Goal: Check status: Check status

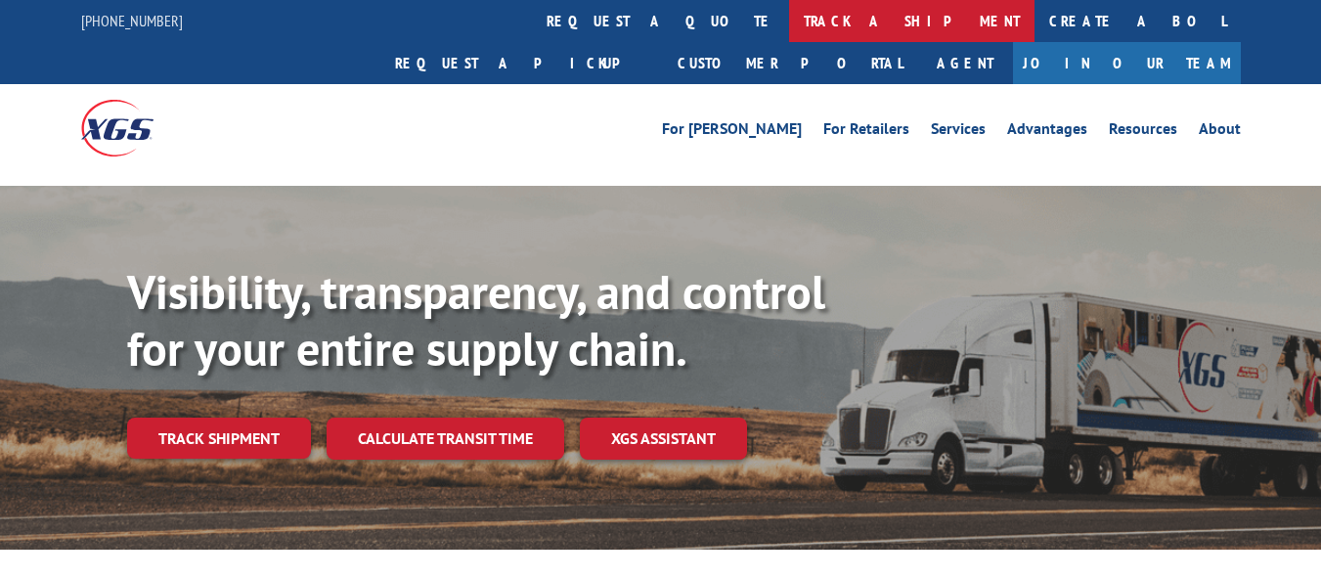
click at [789, 7] on link "track a shipment" at bounding box center [911, 21] width 245 height 42
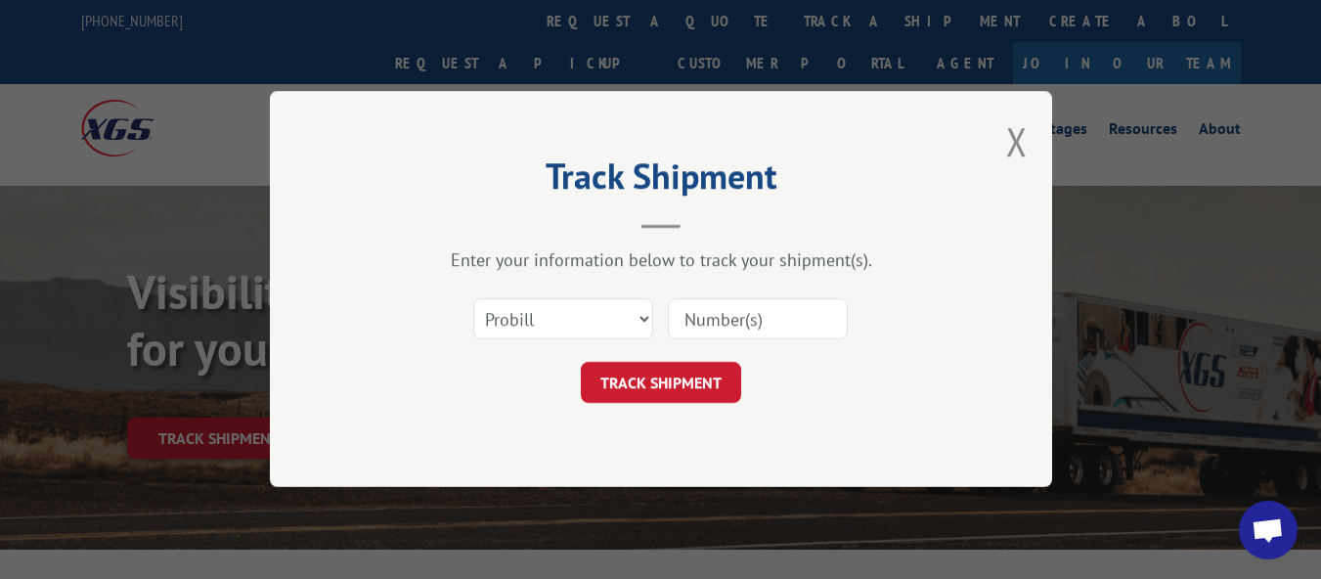
click at [703, 309] on input at bounding box center [758, 319] width 180 height 41
paste input "17478505"
type input "17478505"
click at [687, 403] on button "TRACK SHIPMENT" at bounding box center [661, 383] width 160 height 41
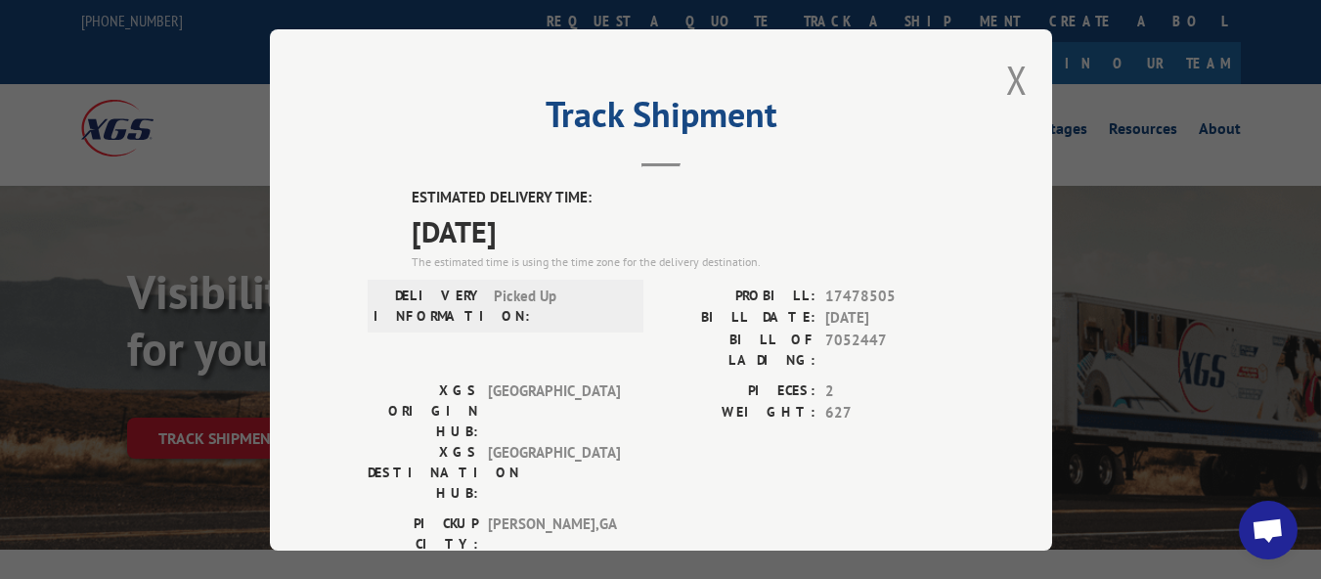
click at [1006, 63] on button "Close modal" at bounding box center [1017, 80] width 22 height 52
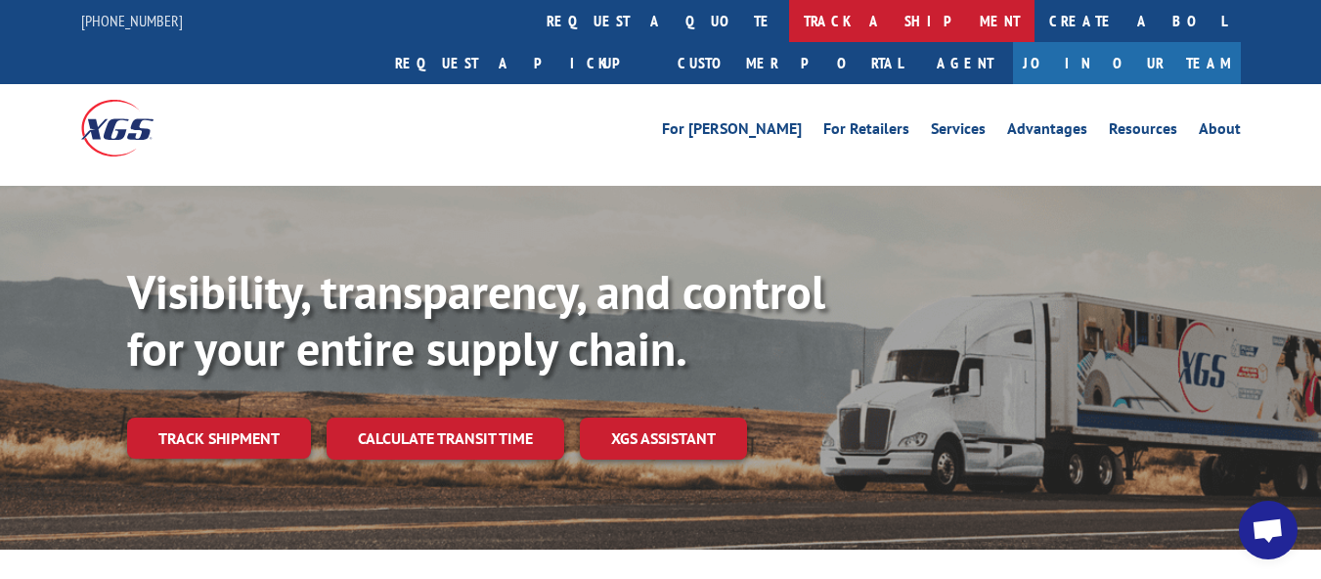
click at [789, 35] on link "track a shipment" at bounding box center [911, 21] width 245 height 42
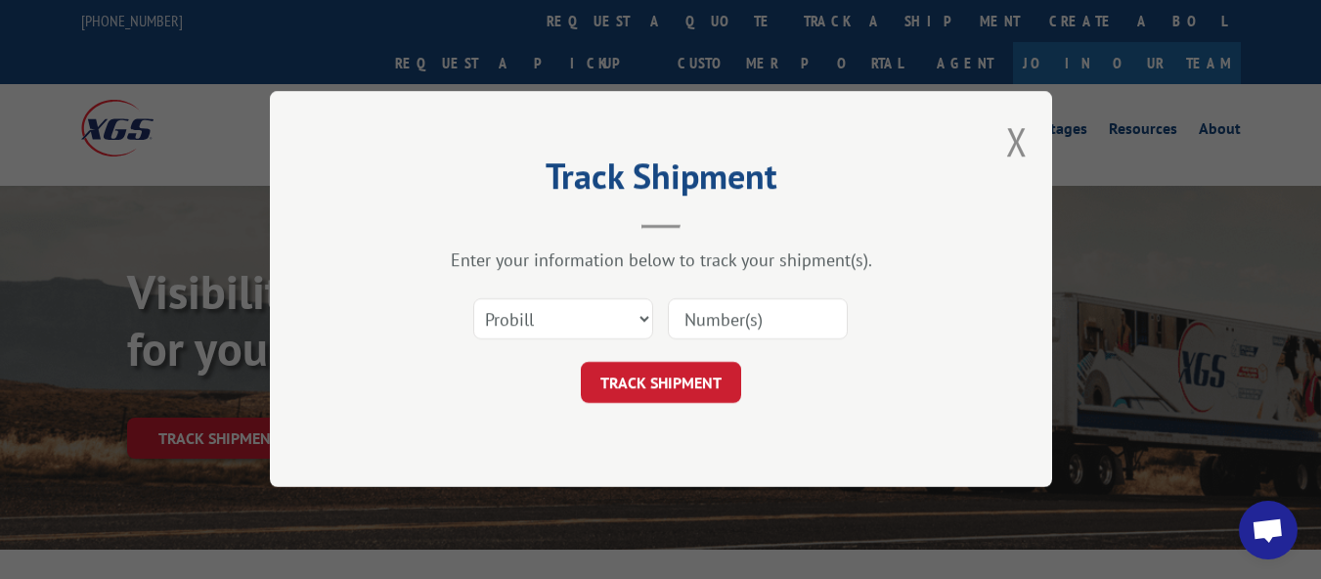
click at [705, 299] on input at bounding box center [758, 319] width 180 height 41
paste input "17478506"
type input "17478506"
click at [690, 375] on button "TRACK SHIPMENT" at bounding box center [661, 383] width 160 height 41
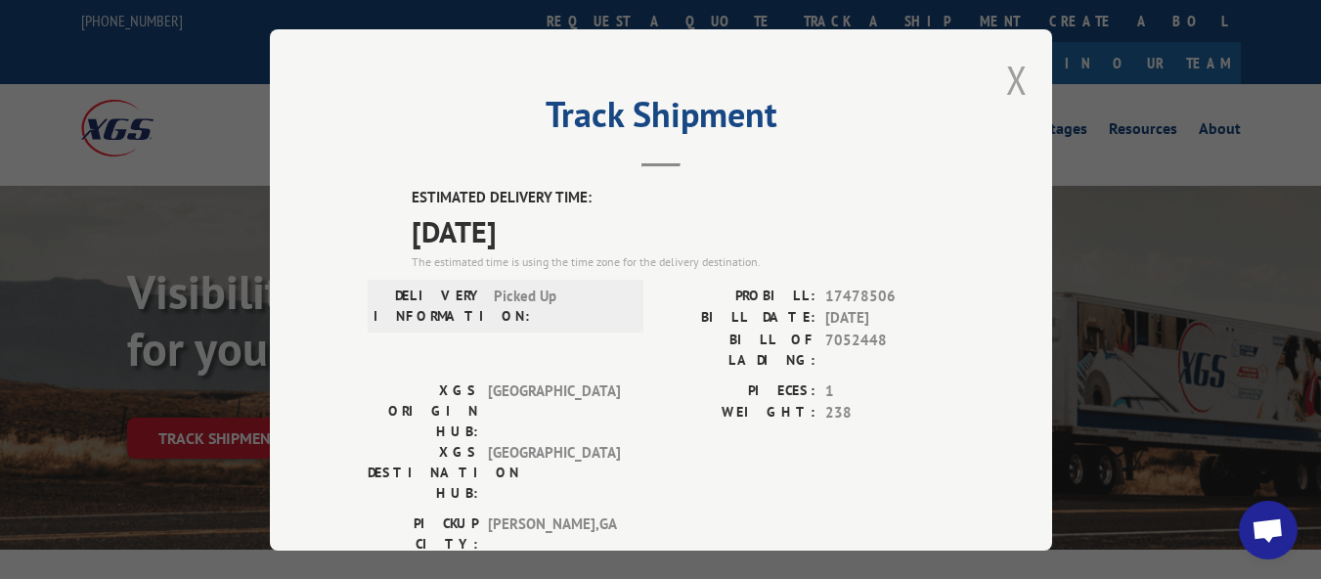
click at [1017, 67] on button "Close modal" at bounding box center [1017, 80] width 22 height 52
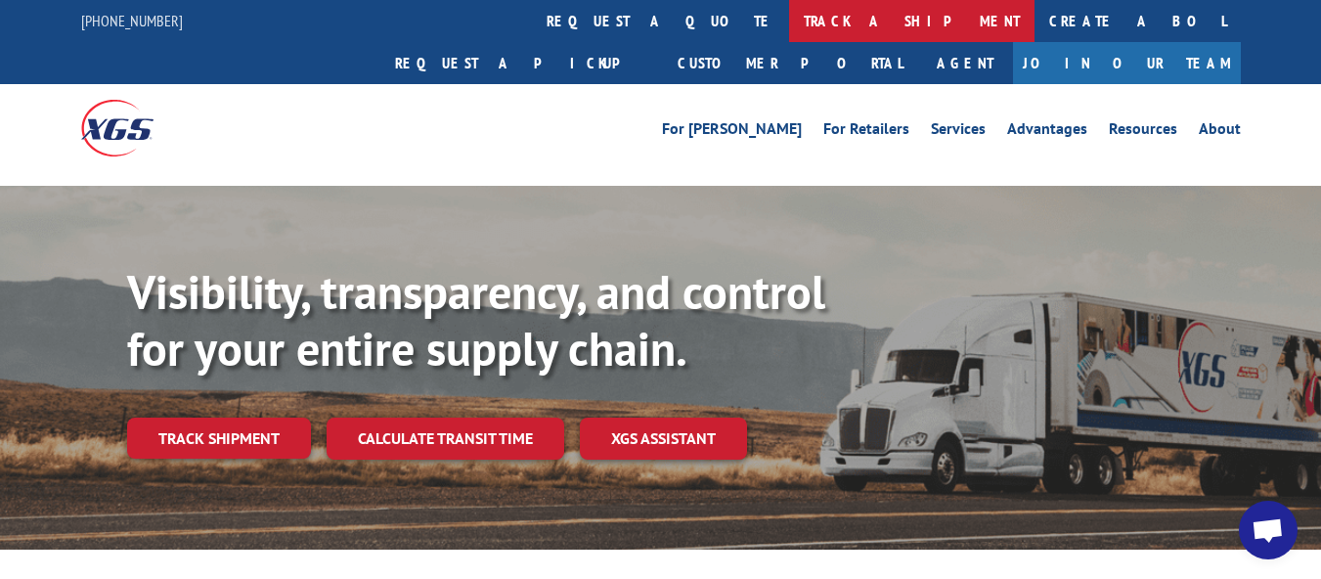
click at [789, 34] on link "track a shipment" at bounding box center [911, 21] width 245 height 42
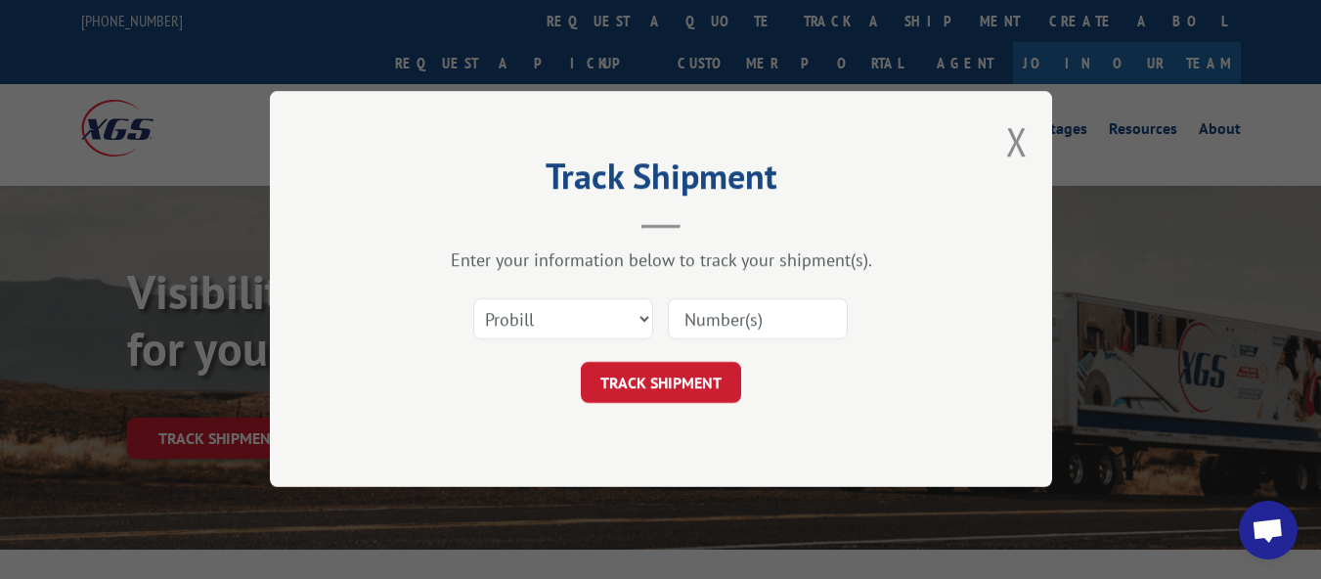
click at [701, 332] on input at bounding box center [758, 319] width 180 height 41
paste input "17233474"
type input "17233474"
click at [702, 389] on button "TRACK SHIPMENT" at bounding box center [661, 383] width 160 height 41
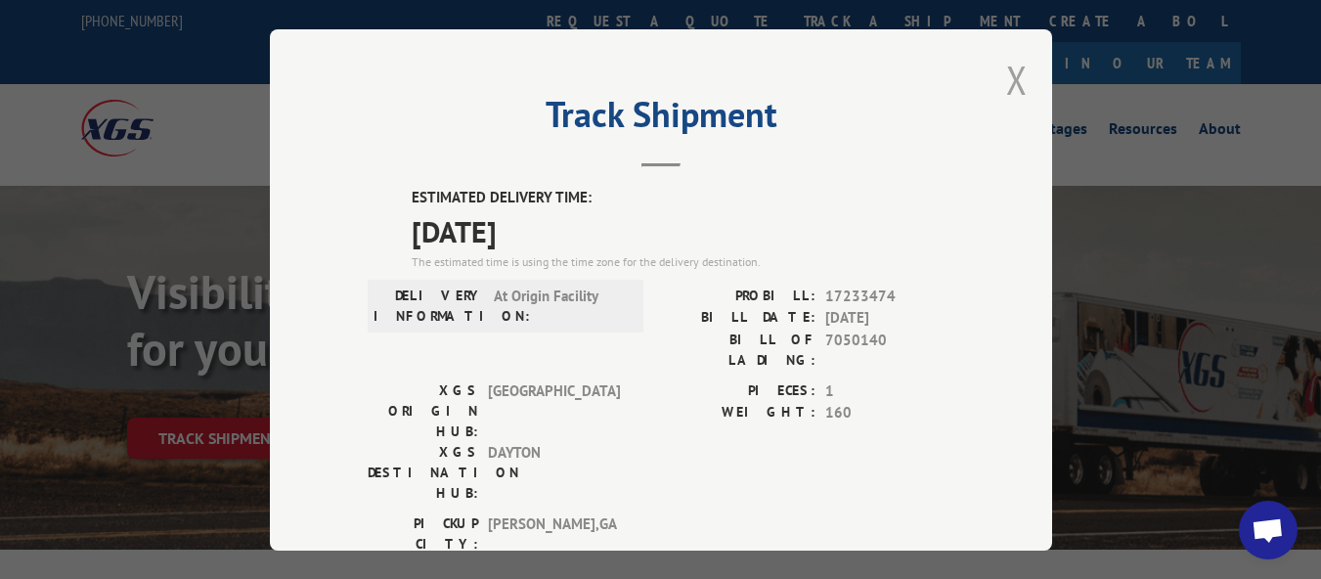
click at [1009, 78] on button "Close modal" at bounding box center [1017, 80] width 22 height 52
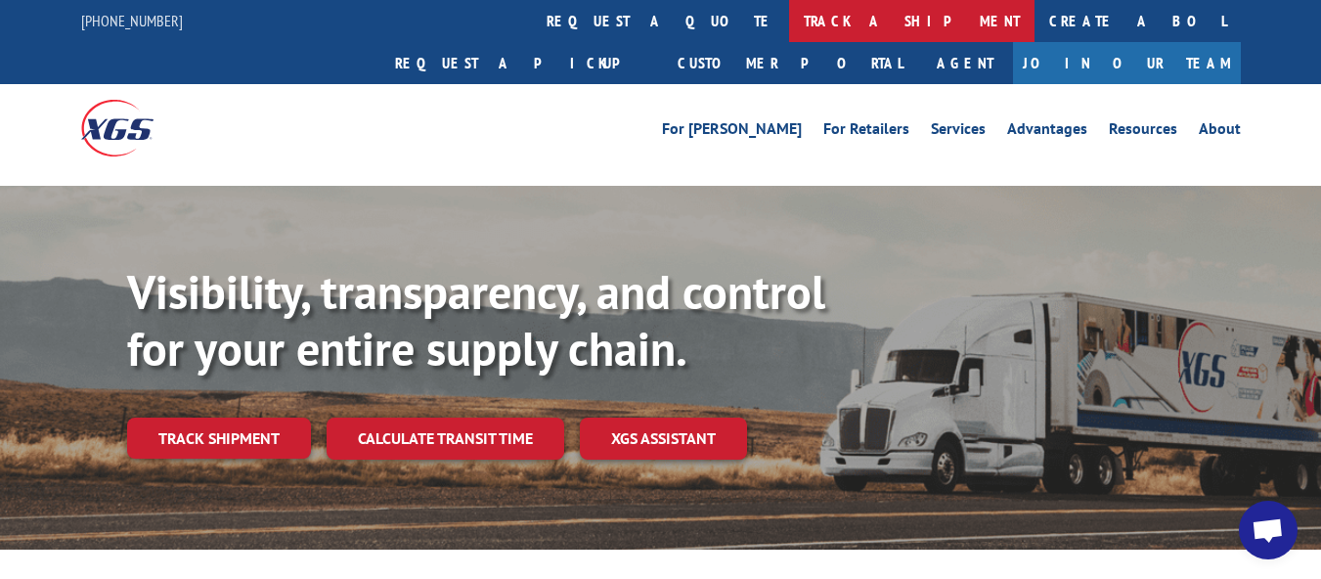
click at [789, 34] on link "track a shipment" at bounding box center [911, 21] width 245 height 42
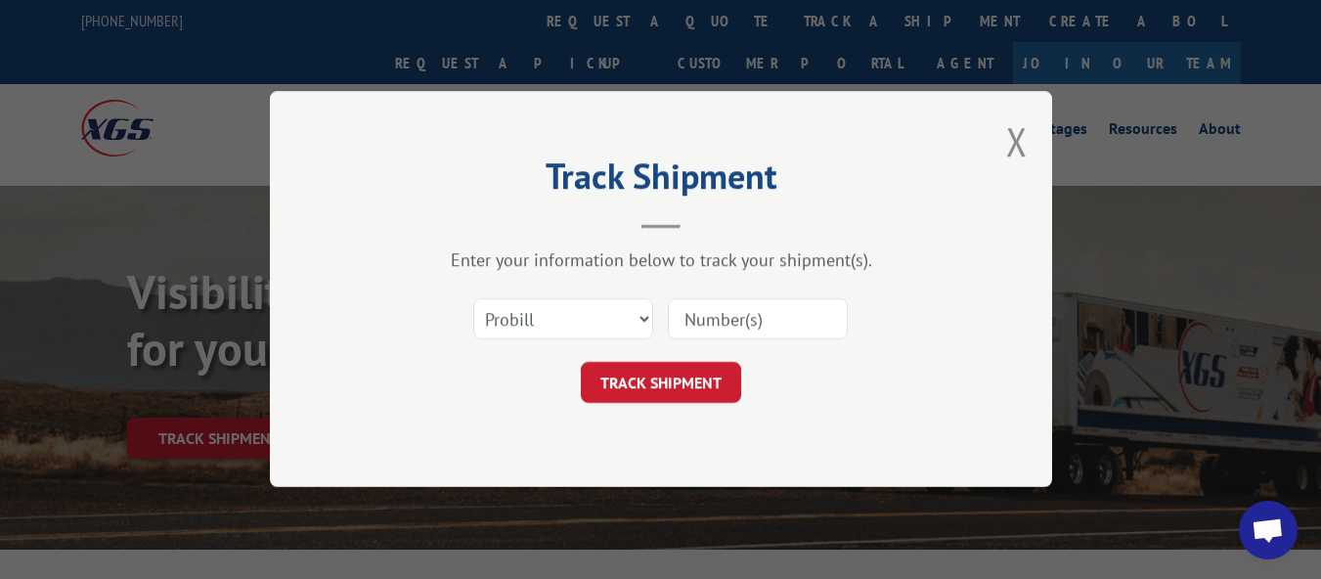
click at [728, 327] on input at bounding box center [758, 319] width 180 height 41
paste input "17478505"
type input "17478505"
click at [706, 373] on button "TRACK SHIPMENT" at bounding box center [661, 383] width 160 height 41
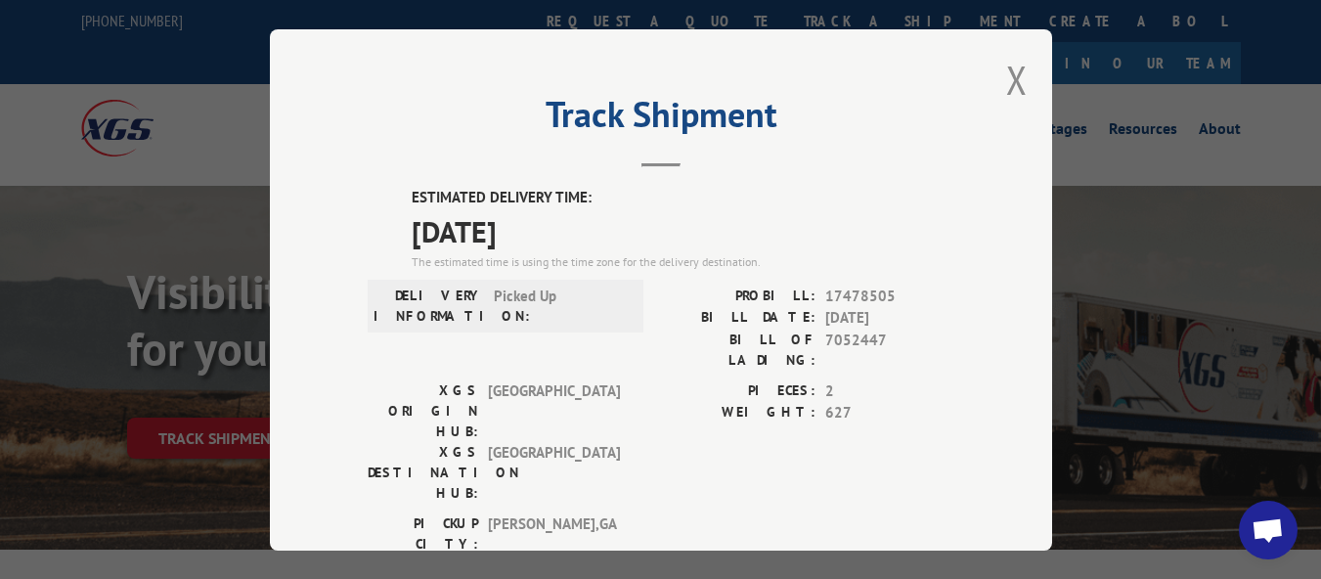
click at [996, 82] on div "Track Shipment ESTIMATED DELIVERY TIME: [DATE] The estimated time is using the …" at bounding box center [661, 289] width 782 height 521
click at [1012, 91] on button "Close modal" at bounding box center [1017, 80] width 22 height 52
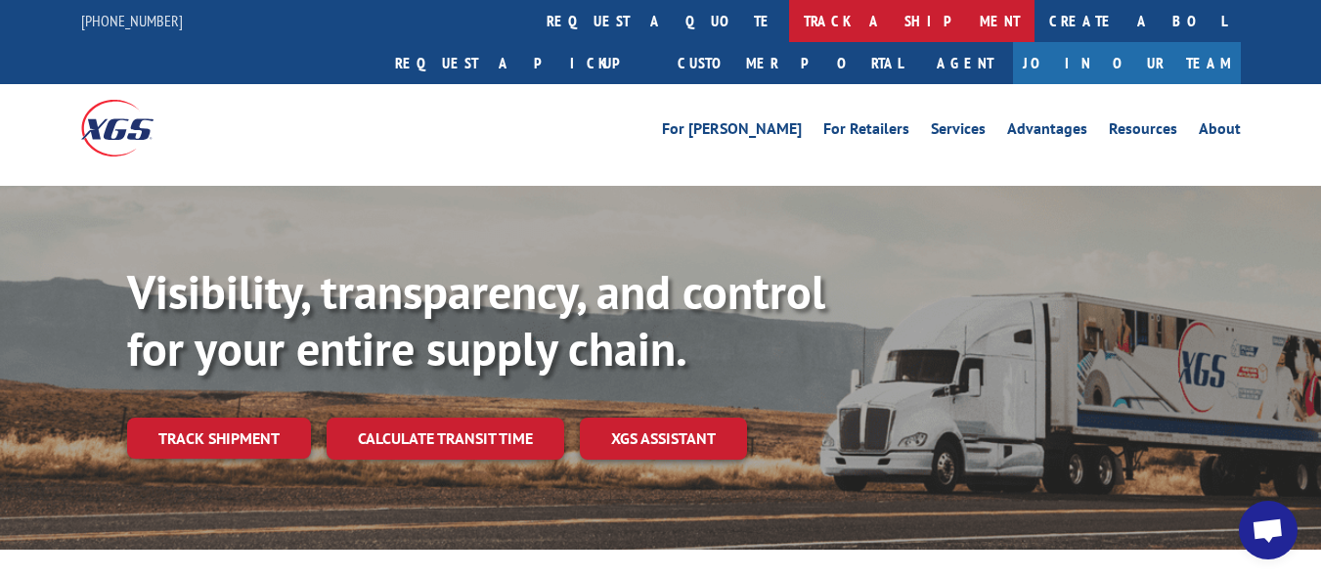
click at [789, 27] on link "track a shipment" at bounding box center [911, 21] width 245 height 42
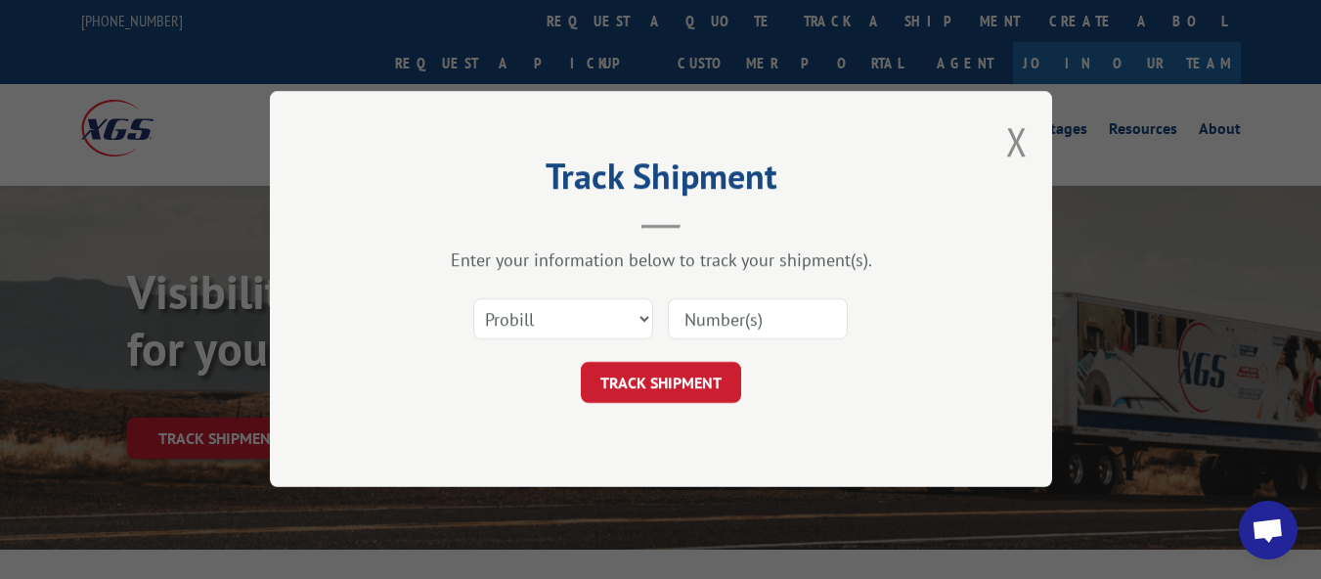
click at [728, 310] on input at bounding box center [758, 319] width 180 height 41
paste input "17478361"
type input "17478361"
click at [667, 390] on button "TRACK SHIPMENT" at bounding box center [661, 383] width 160 height 41
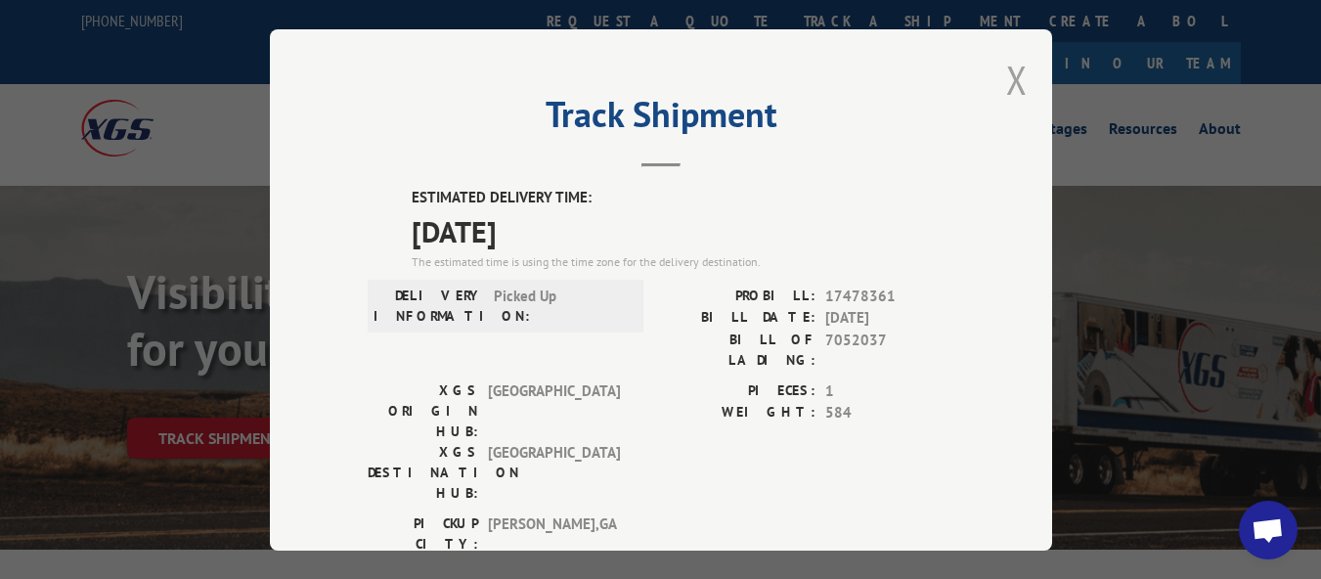
click at [1010, 68] on button "Close modal" at bounding box center [1017, 80] width 22 height 52
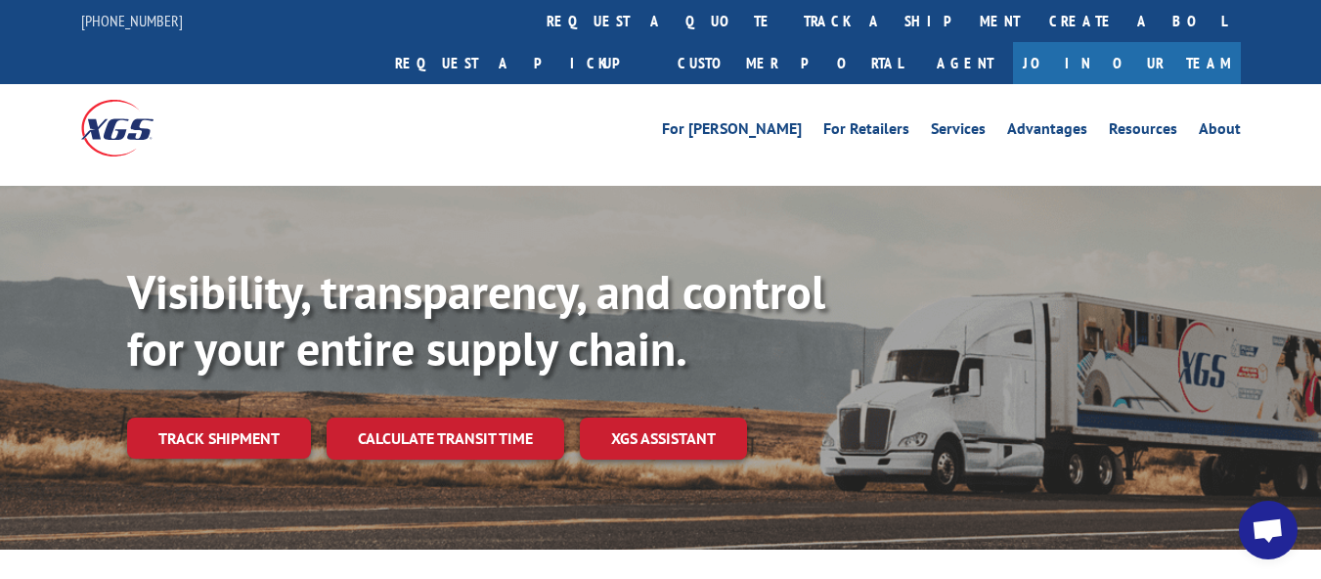
click at [789, 27] on link "track a shipment" at bounding box center [911, 21] width 245 height 42
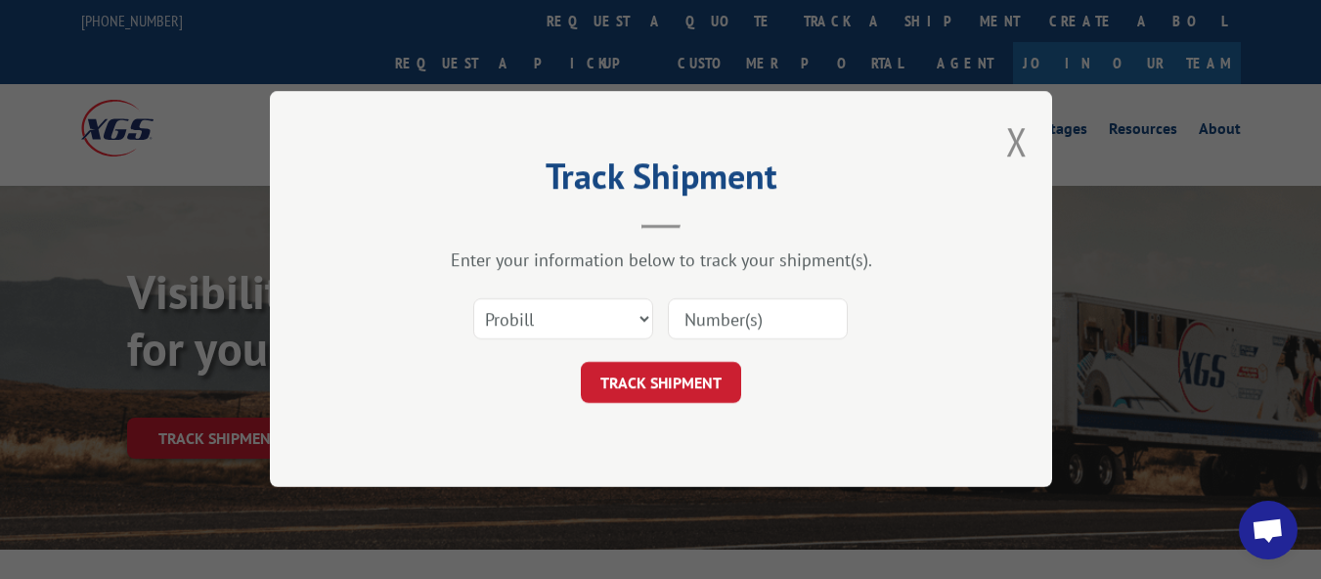
click at [721, 320] on input at bounding box center [758, 319] width 180 height 41
paste input "17478410"
type input "17478410"
click at [671, 352] on form "Select category... Probill BOL PO 17478410 TRACK SHIPMENT" at bounding box center [661, 346] width 587 height 116
click at [679, 376] on button "TRACK SHIPMENT" at bounding box center [661, 383] width 160 height 41
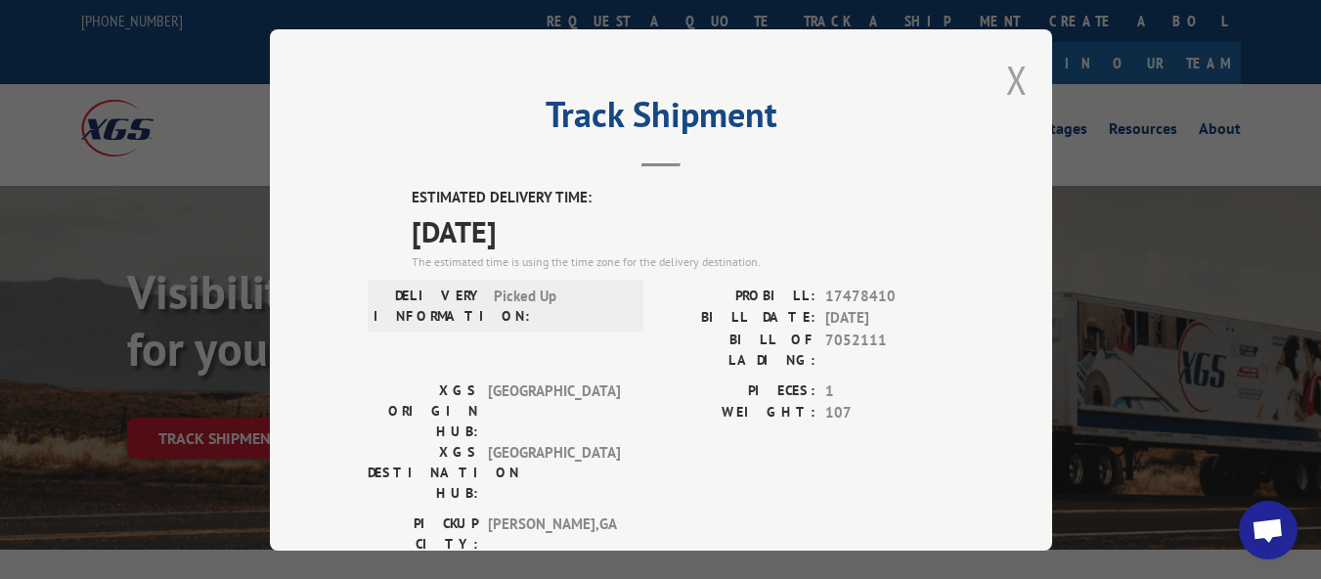
click at [1018, 73] on button "Close modal" at bounding box center [1017, 80] width 22 height 52
